Goal: Task Accomplishment & Management: Manage account settings

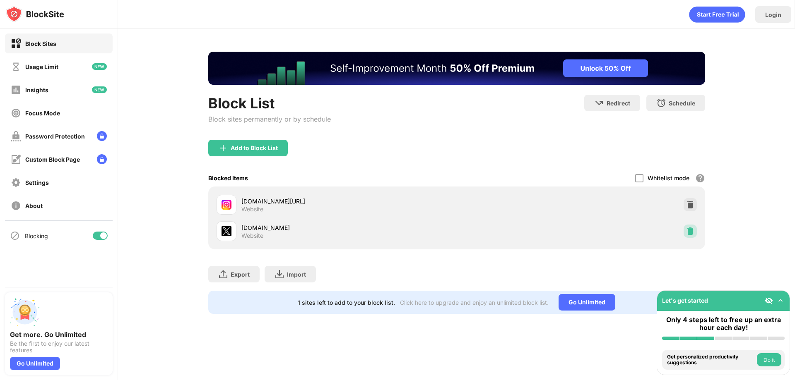
click at [685, 231] on div at bounding box center [689, 231] width 13 height 13
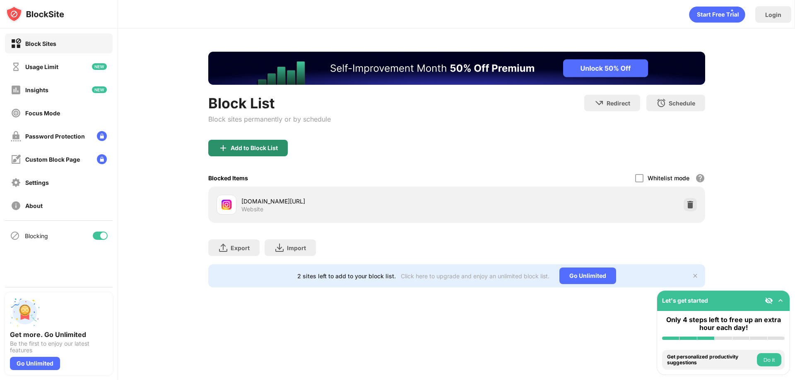
click at [257, 145] on div "Add to Block List" at bounding box center [254, 148] width 47 height 7
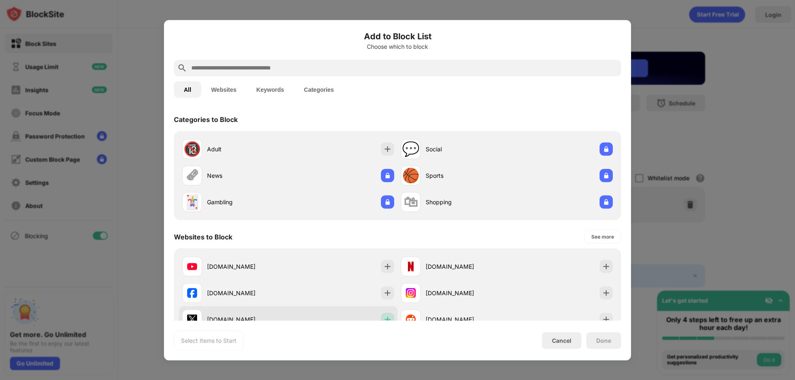
click at [384, 318] on img at bounding box center [387, 319] width 8 height 8
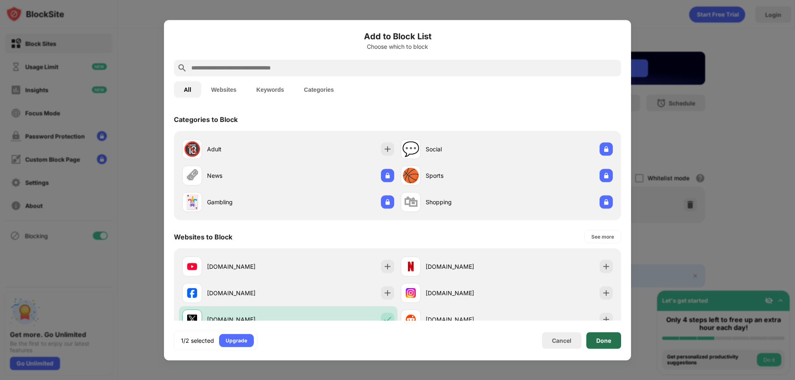
click at [590, 338] on div "Done" at bounding box center [603, 340] width 35 height 17
